Goal: Obtain resource: Download file/media

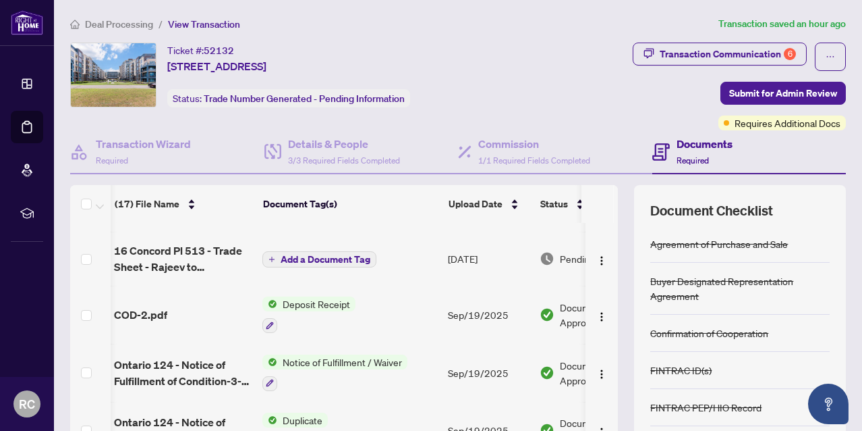
scroll to position [0, 2]
click at [730, 54] on div "Transaction Communication 6" at bounding box center [728, 54] width 136 height 22
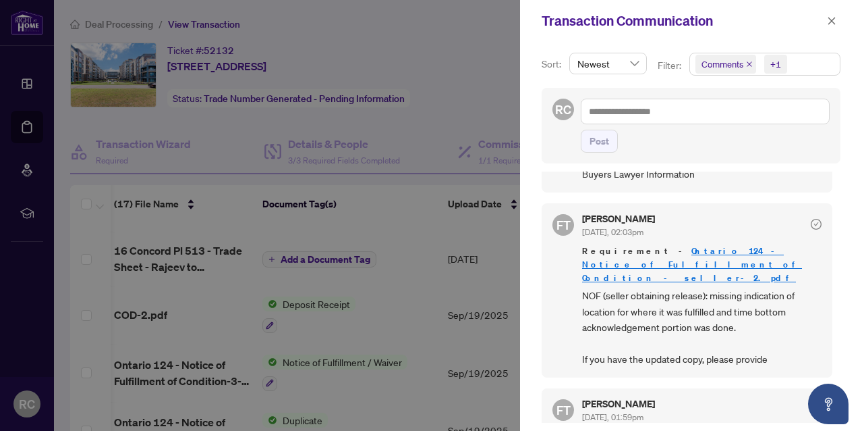
scroll to position [252, 0]
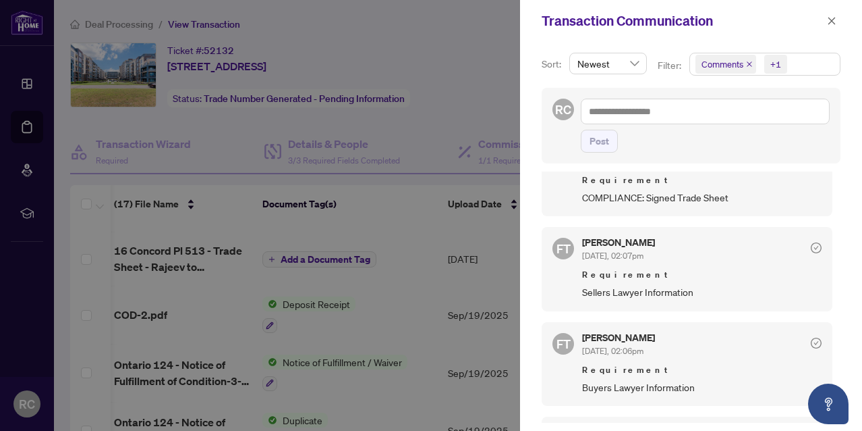
click at [732, 273] on span "Requirement" at bounding box center [702, 274] width 240 height 13
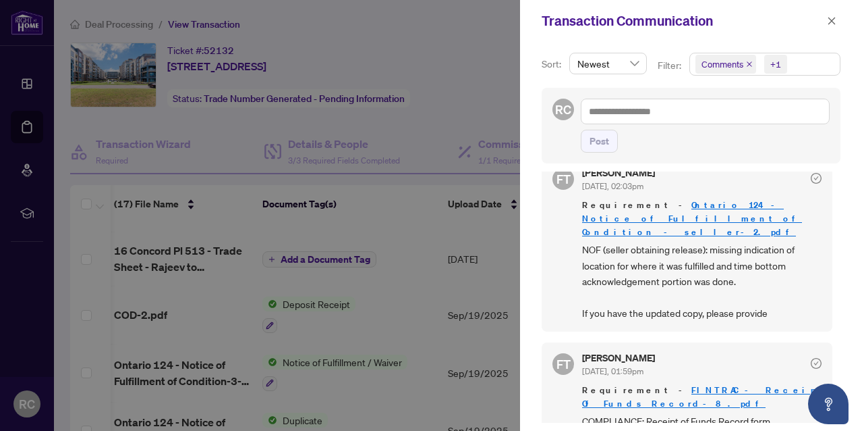
scroll to position [513, 0]
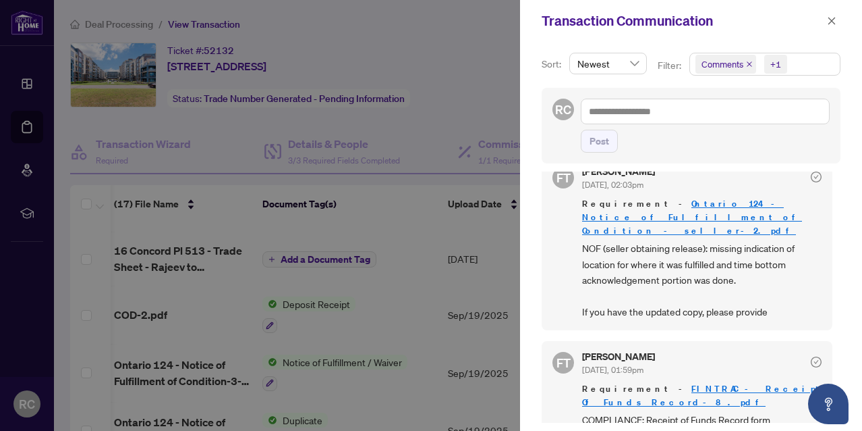
click at [733, 198] on link "Ontario 124 - Notice of Fulfillment of Condition - seller-2.pdf" at bounding box center [692, 217] width 220 height 38
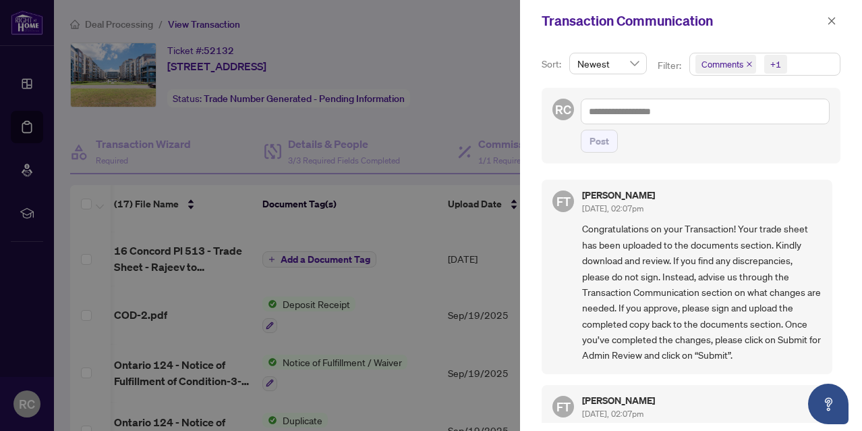
scroll to position [0, 0]
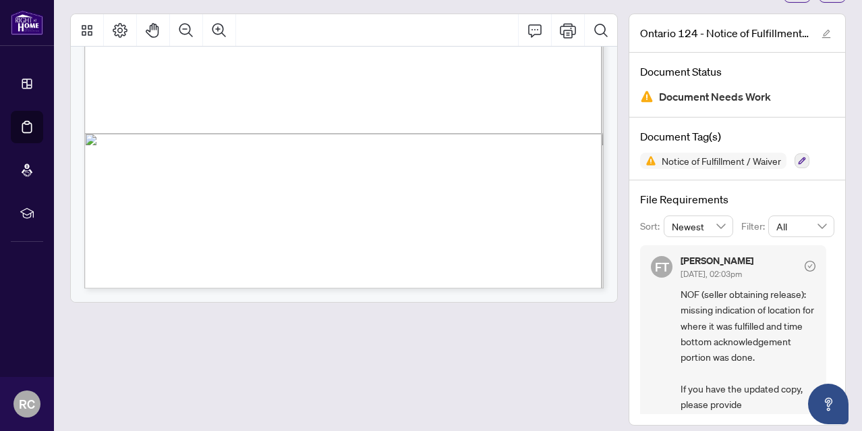
scroll to position [444, 0]
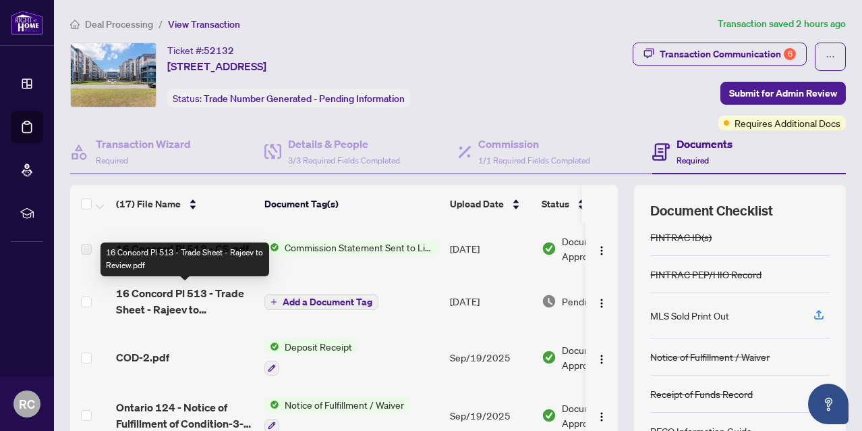
click at [206, 307] on span "16 Concord Pl 513 - Trade Sheet - Rajeev to Review.pdf" at bounding box center [185, 301] width 138 height 32
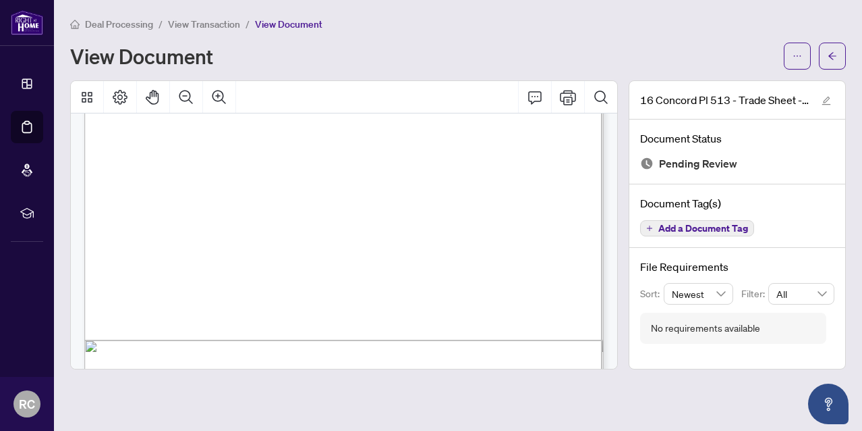
scroll to position [331, 0]
click at [827, 99] on icon "edit" at bounding box center [826, 100] width 9 height 9
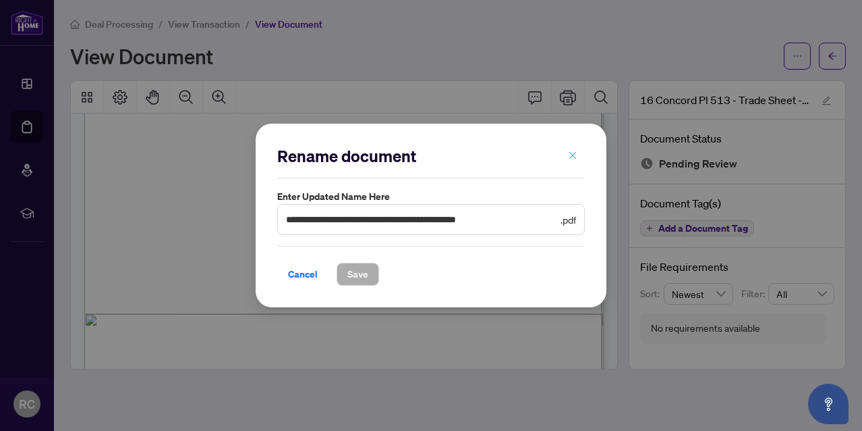
click at [572, 157] on icon "close" at bounding box center [573, 154] width 7 height 7
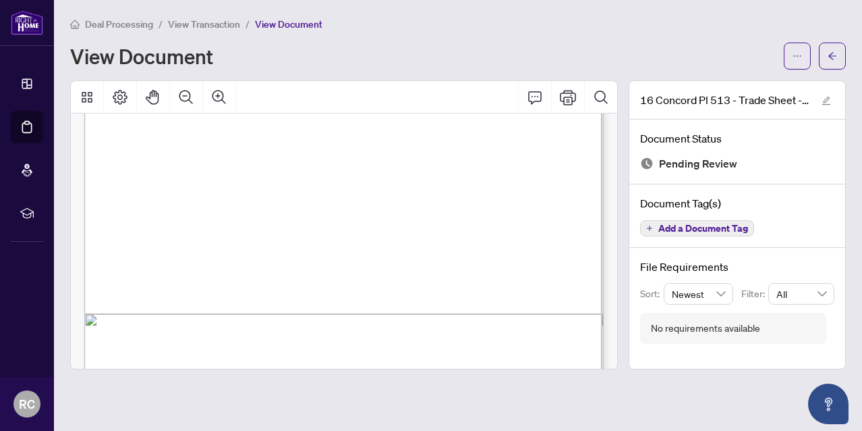
scroll to position [0, 0]
click at [425, 327] on div "Page 1" at bounding box center [411, 219] width 654 height 846
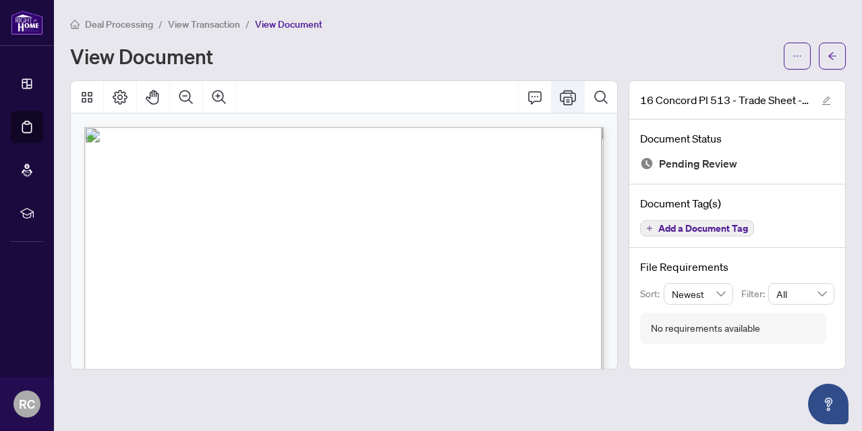
click at [568, 92] on icon "Print" at bounding box center [568, 97] width 16 height 15
